Goal: Transaction & Acquisition: Purchase product/service

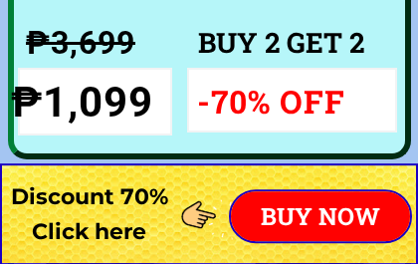
scroll to position [15087, 0]
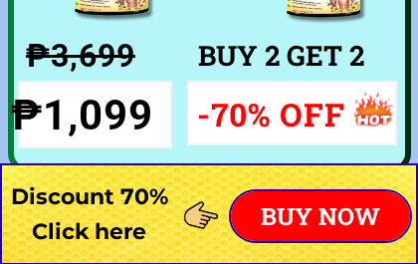
click at [316, 107] on h3 "-70% OFF" at bounding box center [275, 114] width 157 height 51
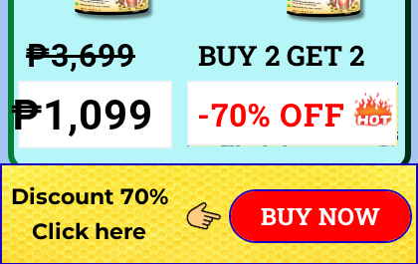
click at [314, 74] on h3 "BUY 2 GET 2" at bounding box center [352, 56] width 309 height 45
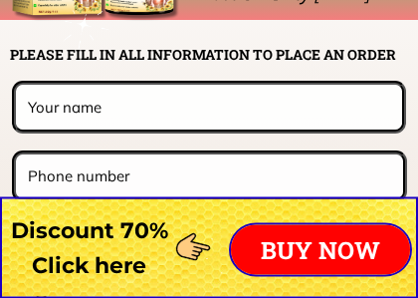
scroll to position [15715, 0]
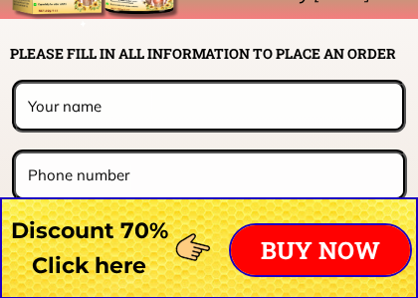
click at [195, 106] on input "text" at bounding box center [208, 106] width 371 height 44
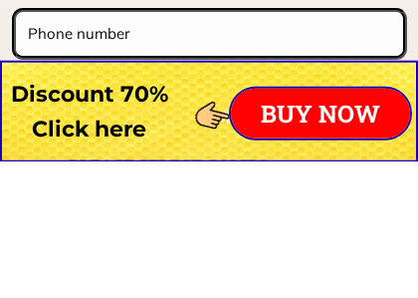
scroll to position [15733, 0]
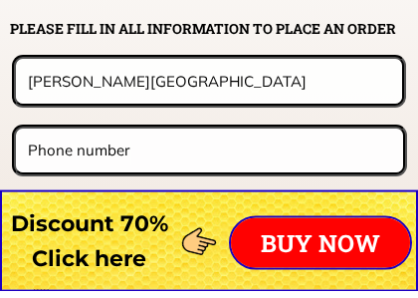
type input "[PERSON_NAME][GEOGRAPHIC_DATA]"
click at [155, 146] on input "tel" at bounding box center [209, 156] width 373 height 43
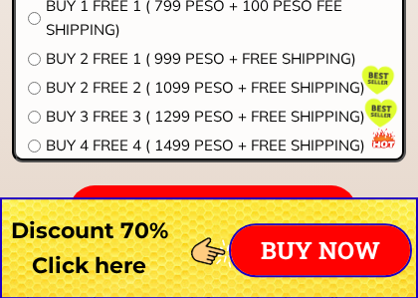
scroll to position [16061, 0]
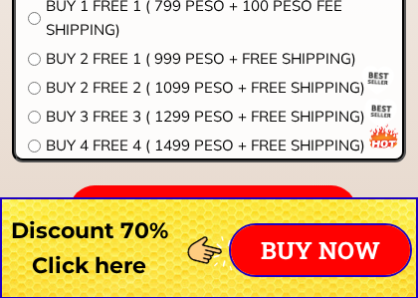
type input "0915 933 0953"
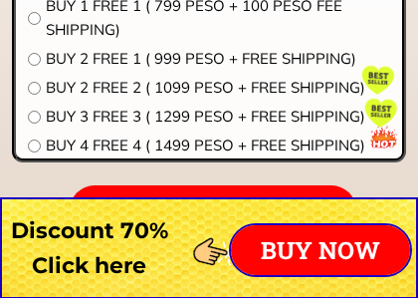
click at [37, 145] on input "radio" at bounding box center [34, 145] width 13 height 13
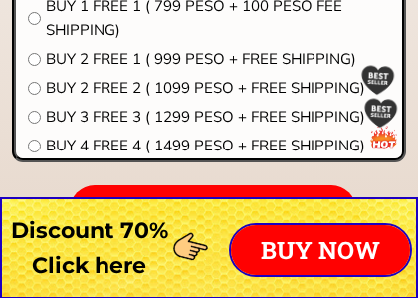
radio input "true"
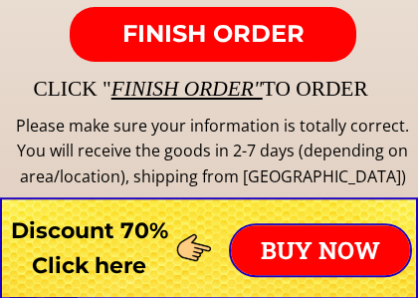
scroll to position [16240, 0]
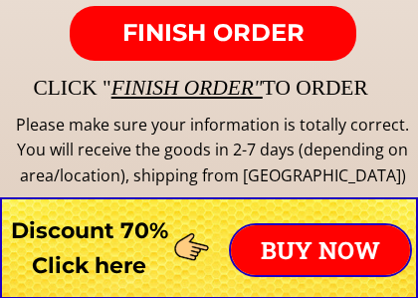
click at [232, 38] on span "FINISH ORDER" at bounding box center [213, 32] width 182 height 29
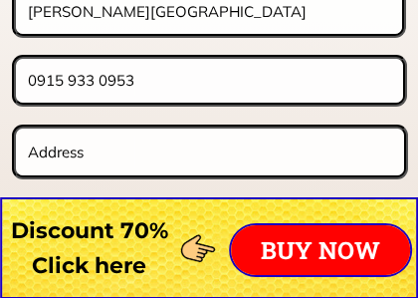
click at [158, 151] on input "text" at bounding box center [210, 151] width 374 height 47
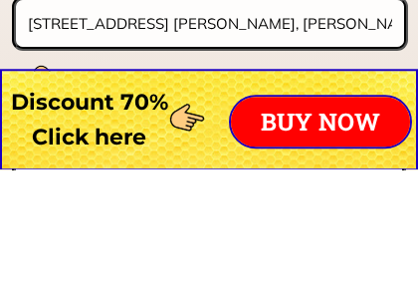
type input "[STREET_ADDRESS] [PERSON_NAME], [PERSON_NAME]."
click at [322, 225] on p "BUY NOW" at bounding box center [320, 250] width 179 height 50
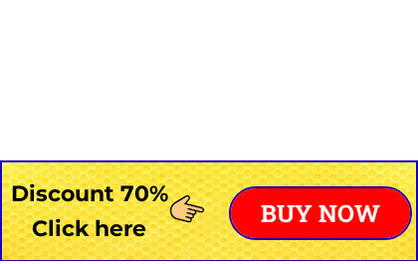
scroll to position [18240, 0]
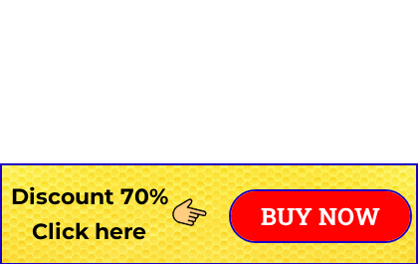
click at [320, 213] on p "BUY NOW" at bounding box center [320, 216] width 179 height 50
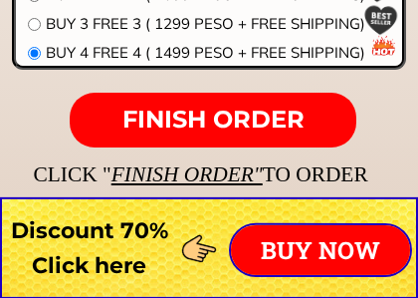
scroll to position [16155, 0]
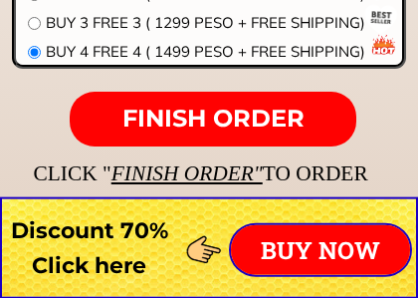
click at [257, 123] on span "FINISH ORDER" at bounding box center [213, 118] width 182 height 29
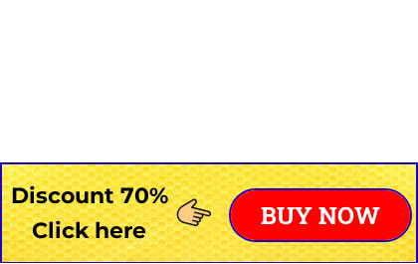
scroll to position [18240, 0]
